Goal: Check status

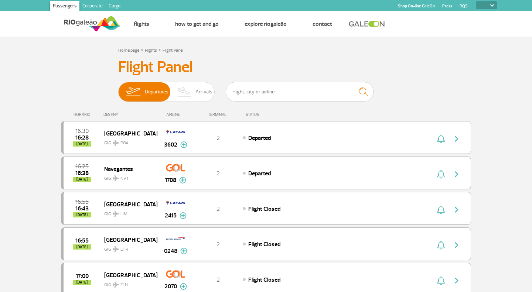
select select
click at [196, 87] on span "Arrivals" at bounding box center [203, 91] width 17 height 19
click at [118, 88] on input "Departures Arrivals" at bounding box center [118, 88] width 0 height 0
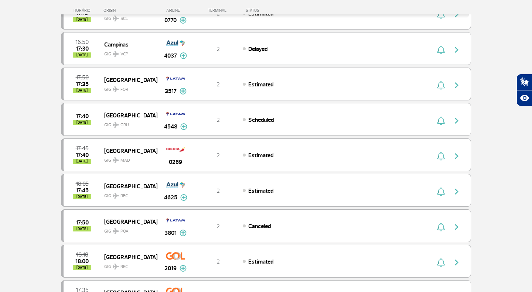
scroll to position [305, 0]
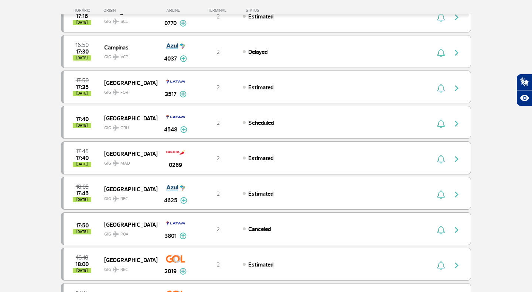
click at [156, 151] on div "Madrid GIG MAD" at bounding box center [130, 158] width 53 height 18
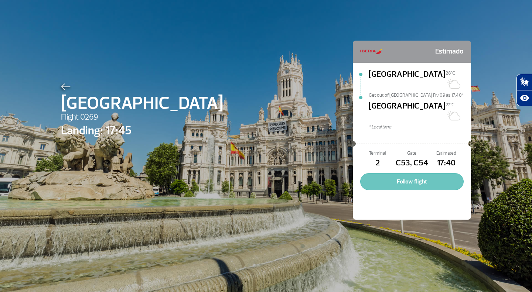
click at [421, 173] on button "Follow flight" at bounding box center [411, 181] width 103 height 17
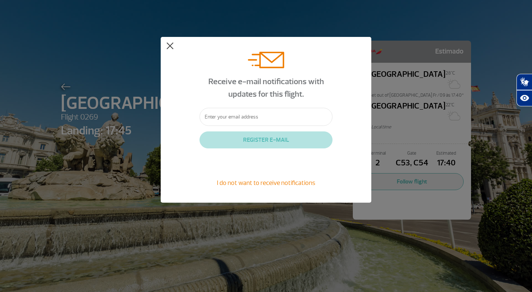
click at [167, 44] on button at bounding box center [169, 45] width 7 height 7
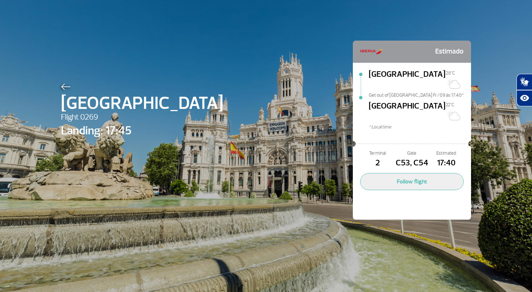
select select
